Goal: Check status: Check status

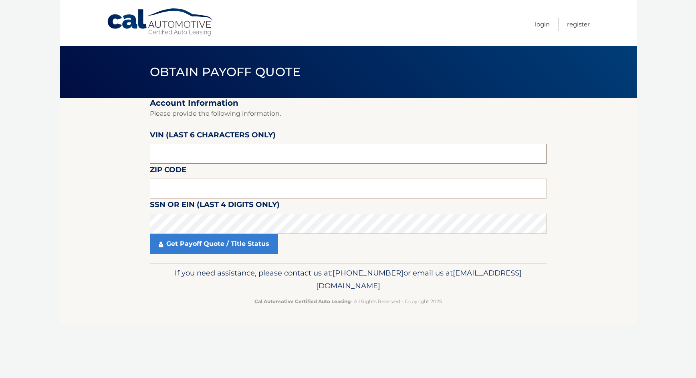
click at [199, 155] on input "text" at bounding box center [348, 154] width 397 height 20
type input "143810"
click at [200, 185] on input "text" at bounding box center [348, 189] width 397 height 20
type input "08822"
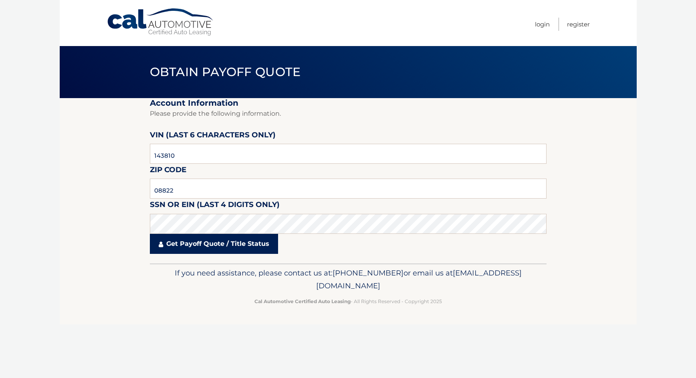
click at [177, 245] on link "Get Payoff Quote / Title Status" at bounding box center [214, 244] width 128 height 20
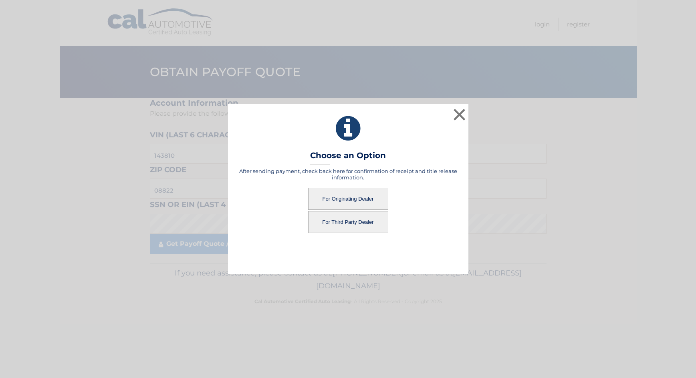
click at [338, 199] on button "For Originating Dealer" at bounding box center [348, 199] width 80 height 22
click at [350, 195] on button "For Originating Dealer" at bounding box center [348, 199] width 80 height 22
